Goal: Register for event/course

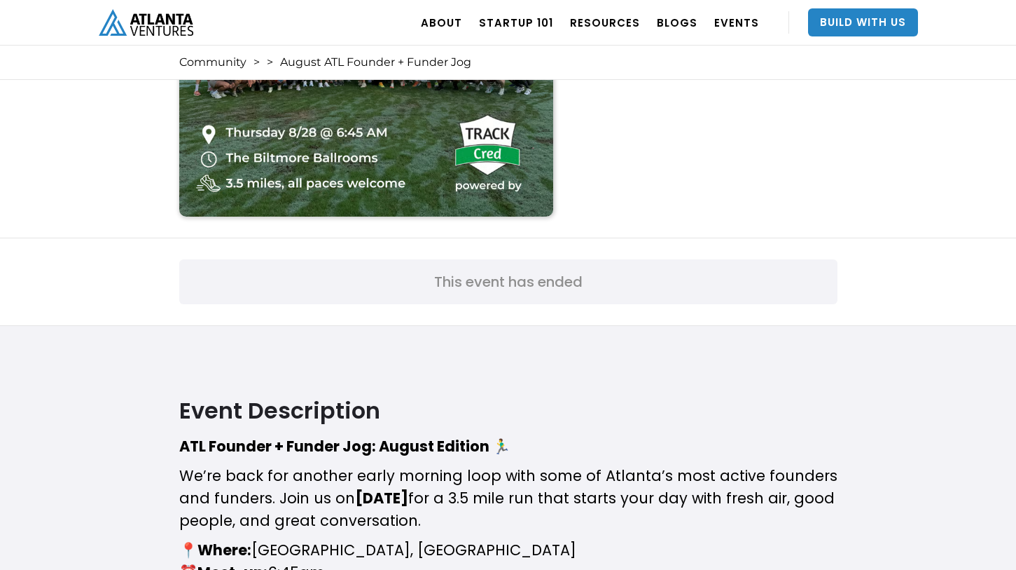
scroll to position [282, 0]
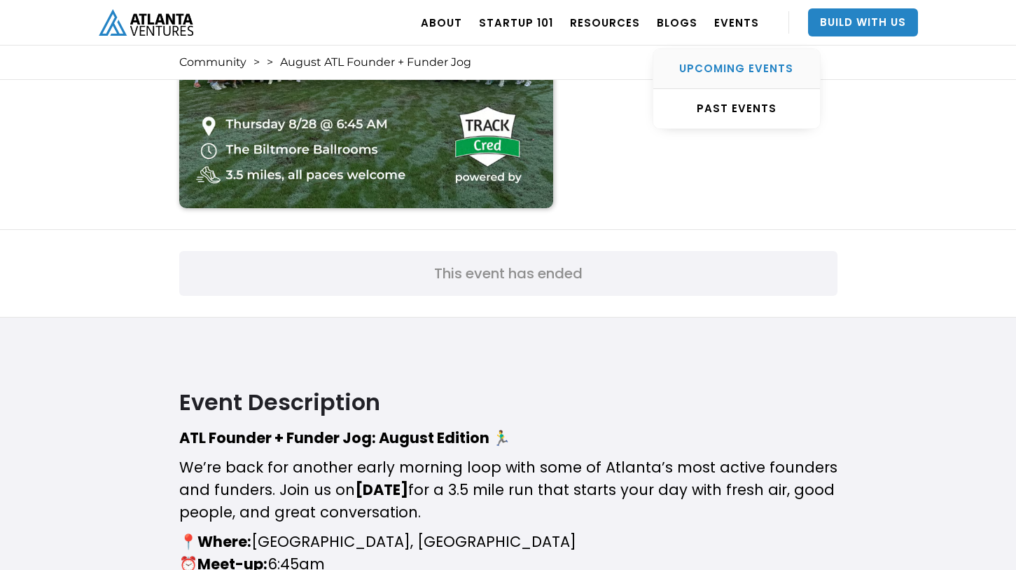
click at [733, 64] on div "UPCOMING EVENTS" at bounding box center [737, 69] width 167 height 14
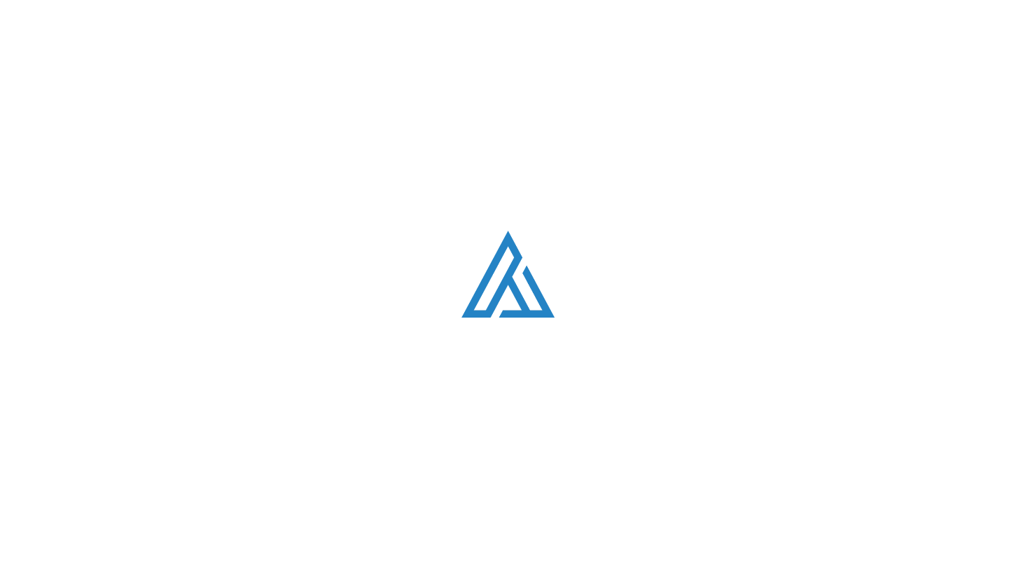
scroll to position [470, 0]
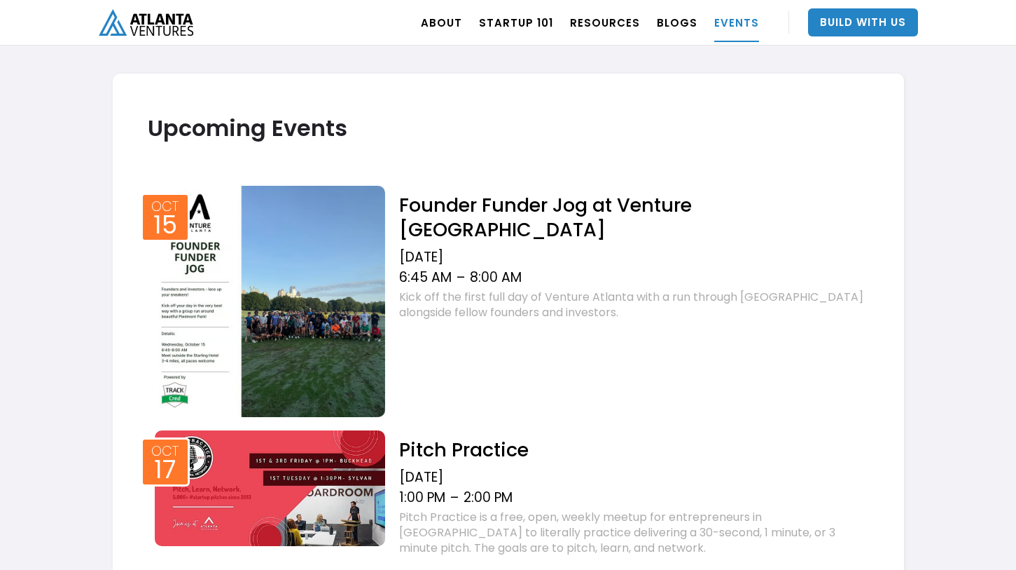
click at [457, 205] on h2 "Founder Funder Jog at Venture [GEOGRAPHIC_DATA]" at bounding box center [633, 217] width 469 height 49
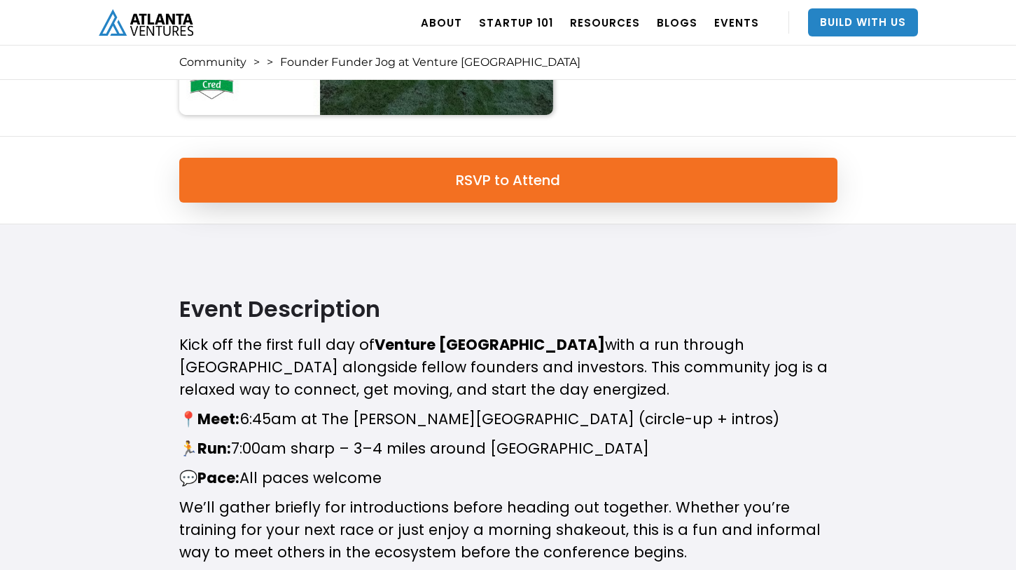
scroll to position [290, 0]
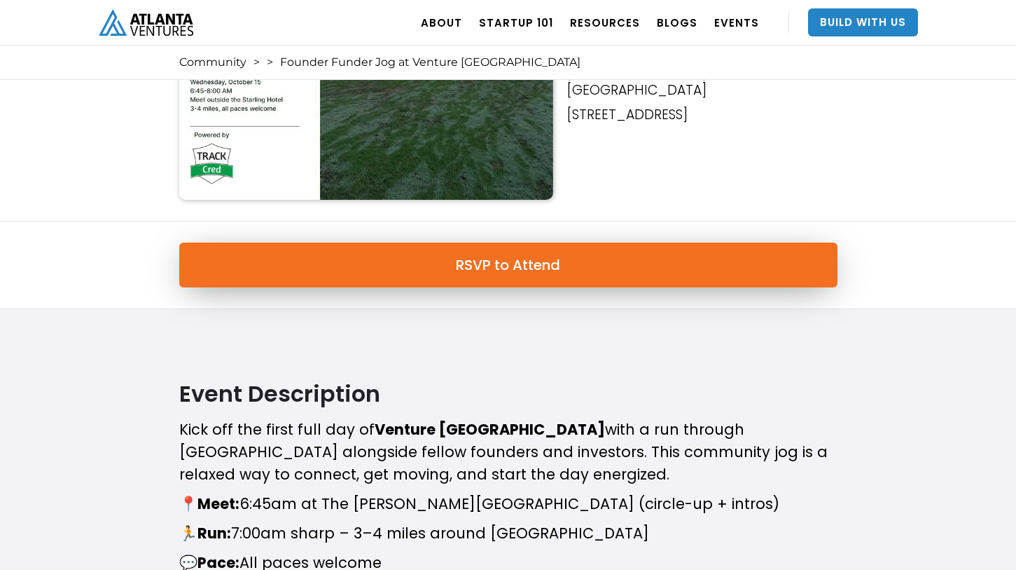
click at [457, 254] on link "RSVP to Attend" at bounding box center [508, 264] width 659 height 45
